Goal: Download file/media

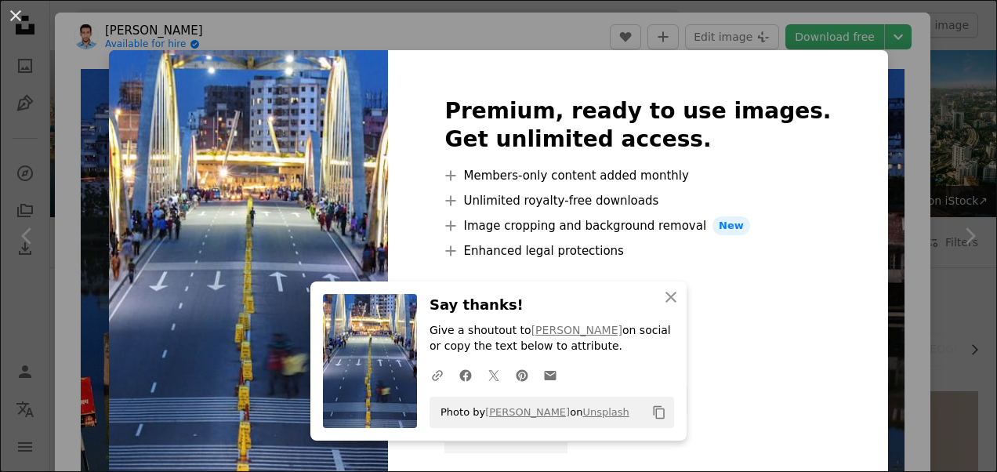
scroll to position [1019, 0]
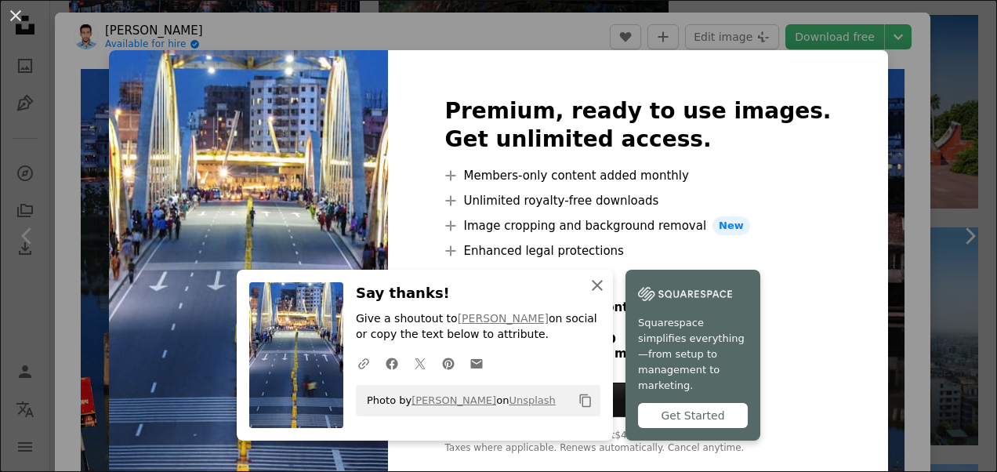
click at [596, 295] on icon "An X shape" at bounding box center [597, 285] width 19 height 19
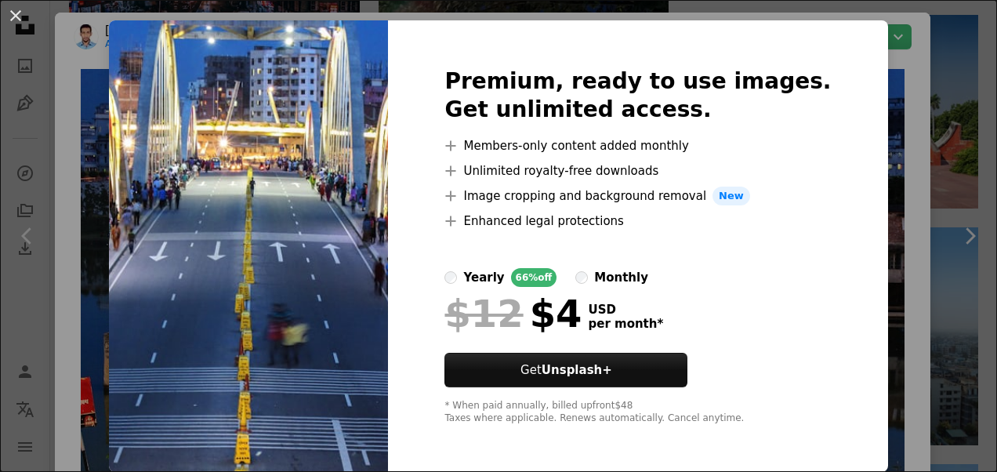
scroll to position [0, 0]
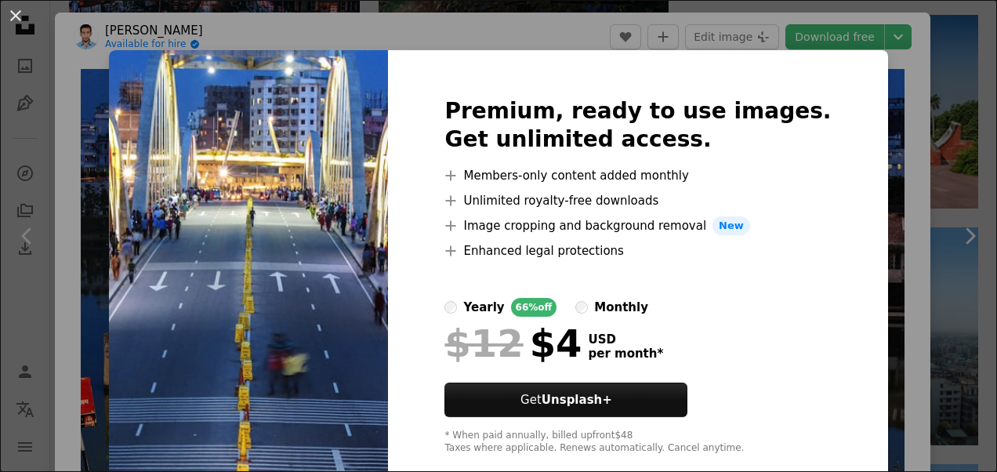
click at [850, 89] on div "An X shape Premium, ready to use images. Get unlimited access. A plus sign Memb…" at bounding box center [498, 236] width 997 height 472
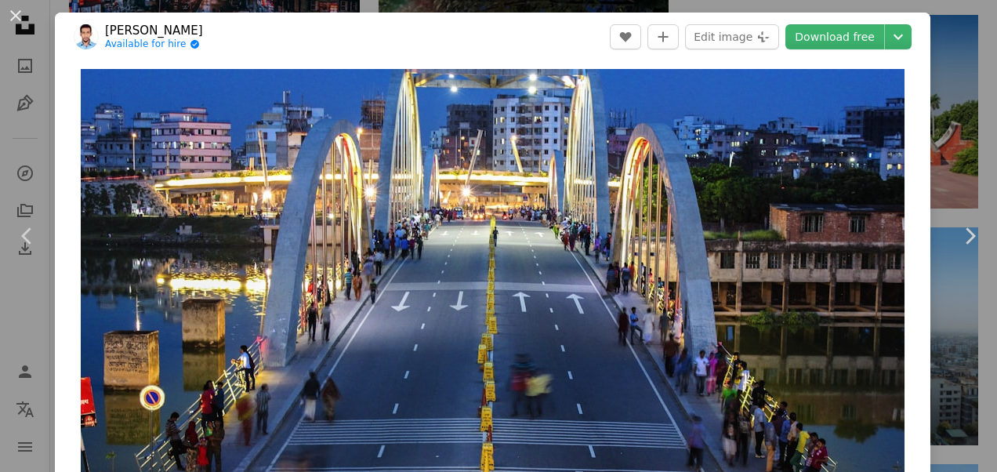
click at [952, 82] on div "An X shape Chevron left Chevron right Salman Preeom Available for hire A checkm…" at bounding box center [498, 236] width 997 height 472
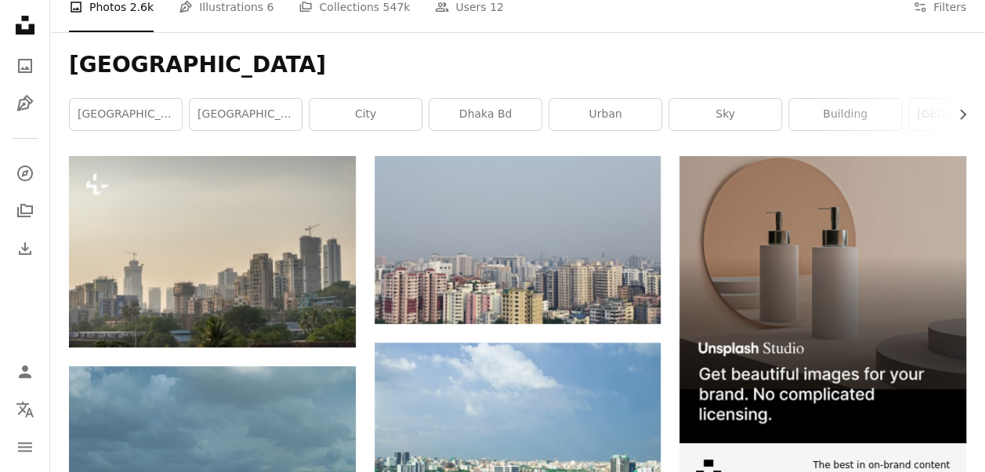
scroll to position [157, 0]
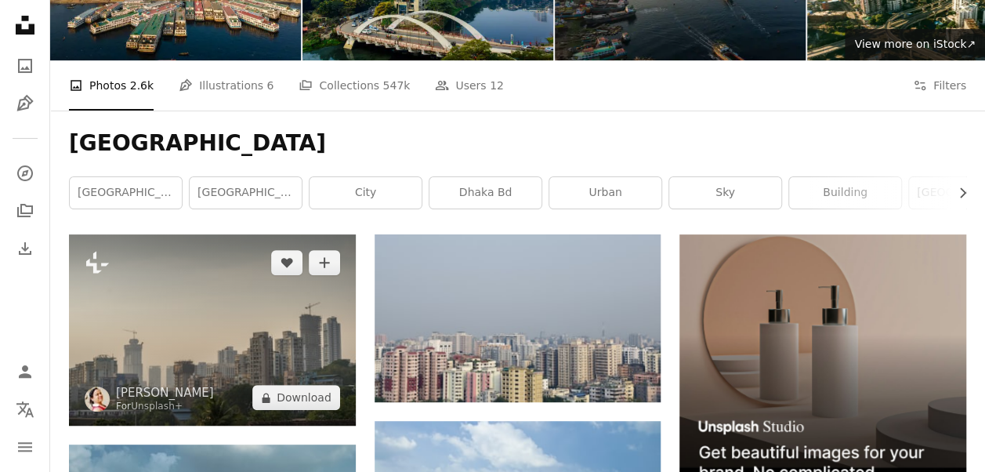
click at [221, 342] on img at bounding box center [212, 329] width 287 height 191
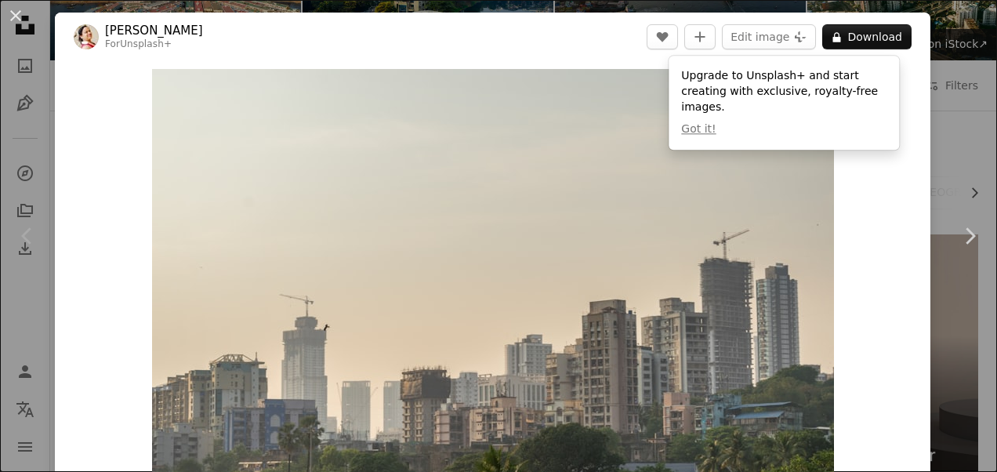
click at [933, 134] on div "An X shape Chevron left Chevron right [PERSON_NAME] For Unsplash+ A heart A plu…" at bounding box center [498, 236] width 997 height 472
